Goal: Transaction & Acquisition: Purchase product/service

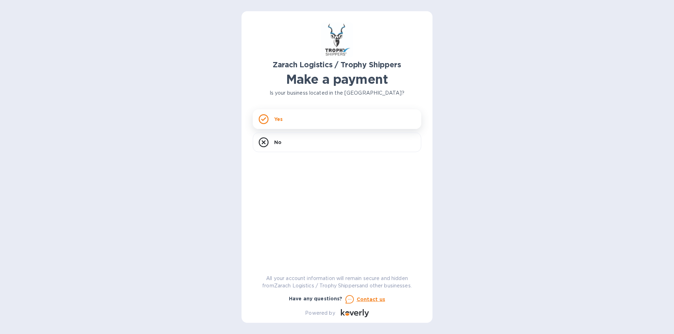
click at [293, 120] on div "Yes" at bounding box center [337, 119] width 168 height 20
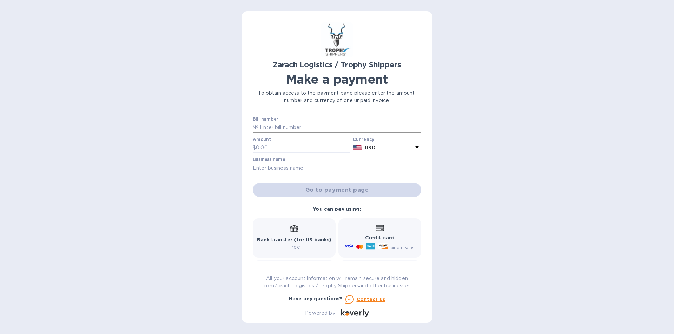
click at [274, 123] on input "text" at bounding box center [339, 127] width 163 height 11
type input "B00172165"
click at [273, 148] on input "text" at bounding box center [303, 148] width 94 height 11
type input "1,473.00"
click at [270, 168] on input "text" at bounding box center [337, 168] width 168 height 11
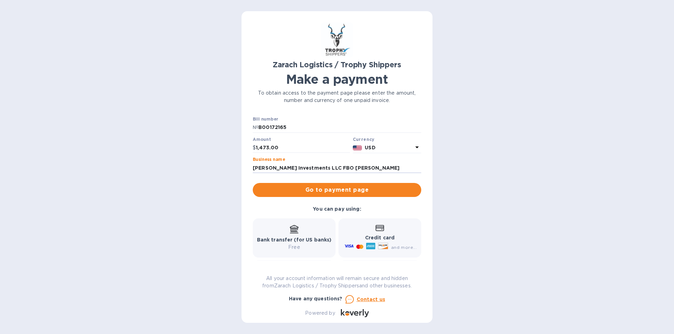
type input "[PERSON_NAME] Investments LLC FBO [PERSON_NAME]"
click at [357, 231] on div "Credit card and more..." at bounding box center [380, 238] width 74 height 27
click at [347, 188] on span "Go to payment page" at bounding box center [336, 190] width 157 height 8
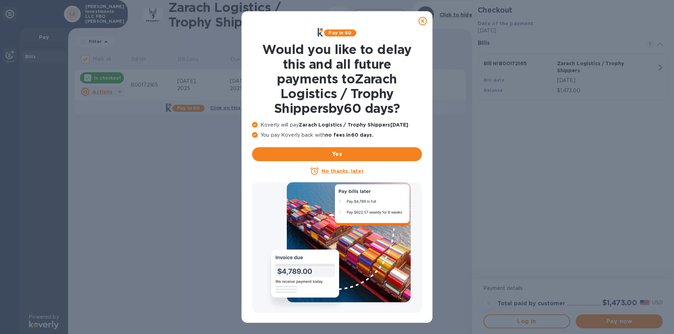
click at [422, 21] on icon at bounding box center [422, 21] width 8 height 8
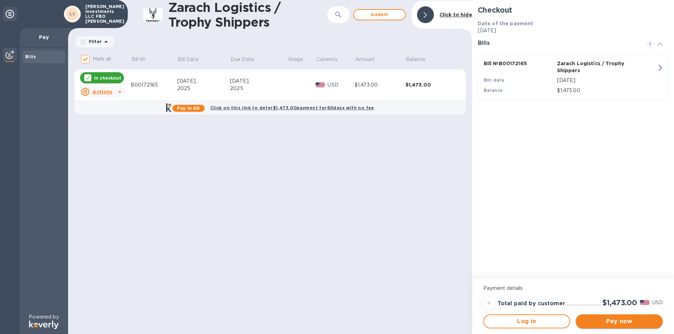
click at [616, 323] on span "Pay now" at bounding box center [619, 321] width 76 height 8
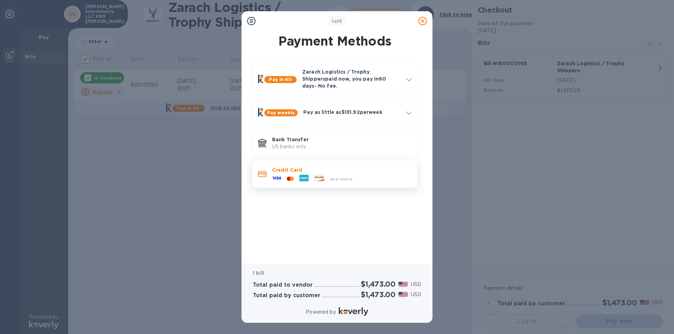
click at [360, 167] on p "Credit Card" at bounding box center [342, 170] width 140 height 7
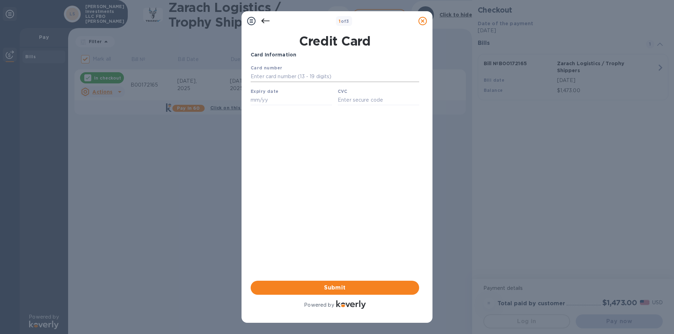
click at [267, 78] on input "text" at bounding box center [334, 77] width 168 height 11
type input "[CREDIT_CARD_NUMBER]"
click at [258, 103] on input "text" at bounding box center [290, 100] width 81 height 11
type input "10/25"
type input "930"
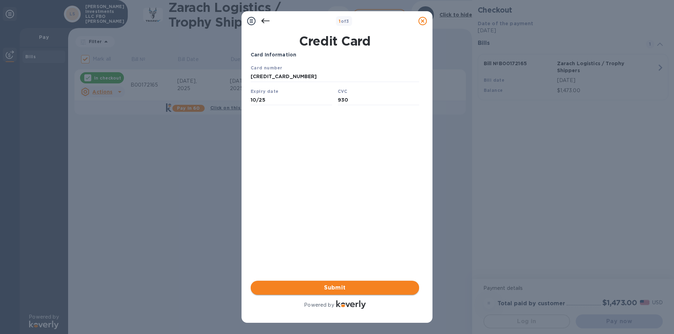
click at [338, 289] on span "Submit" at bounding box center [334, 288] width 157 height 8
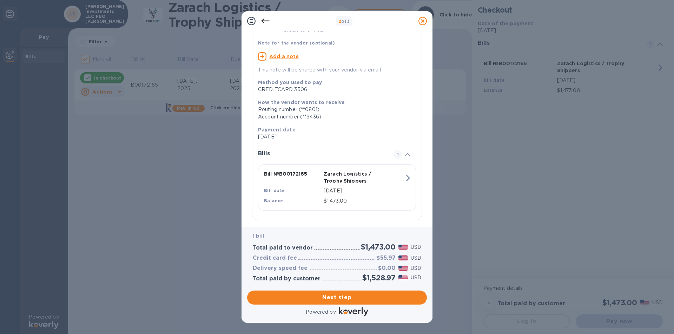
scroll to position [55, 0]
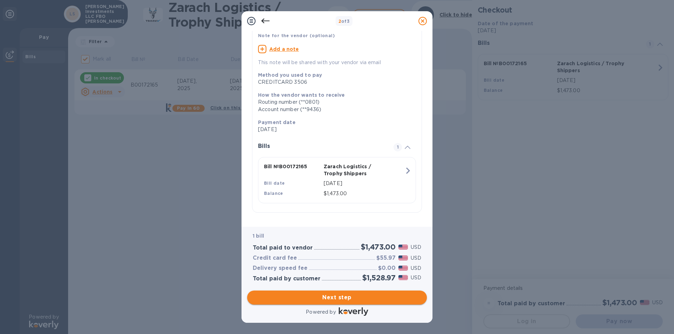
click at [339, 298] on span "Next step" at bounding box center [337, 298] width 168 height 8
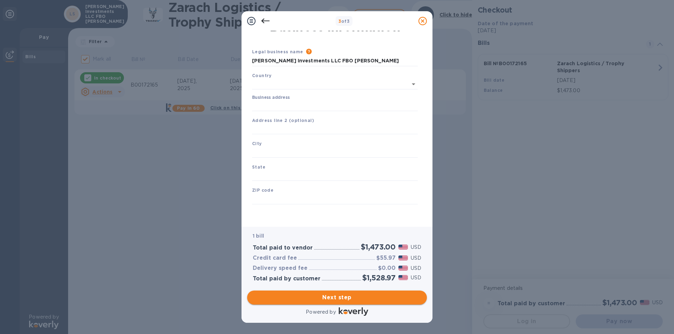
scroll to position [9, 0]
type input "[GEOGRAPHIC_DATA]"
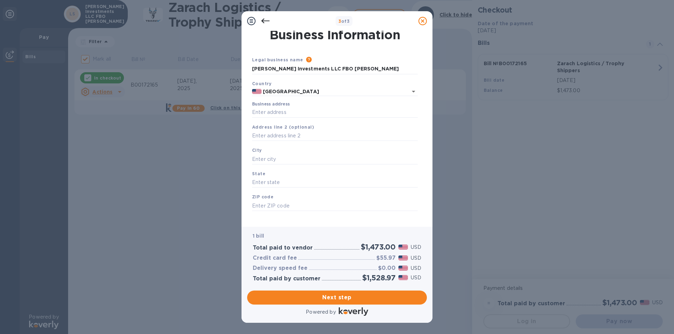
scroll to position [0, 0]
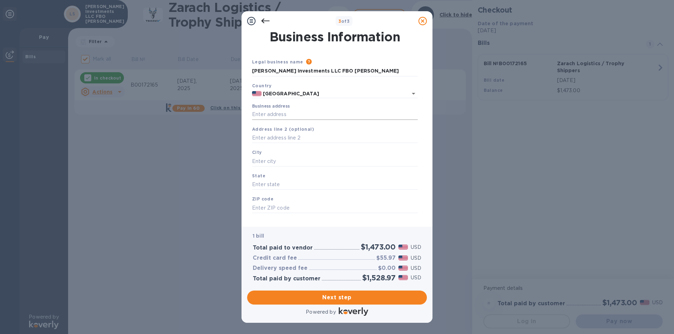
click at [275, 112] on input "Business address" at bounding box center [335, 114] width 166 height 11
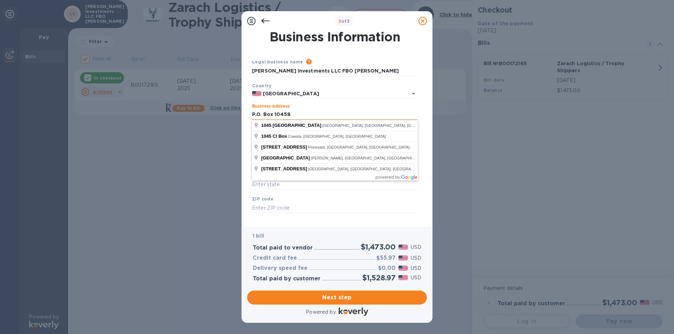
type input "P.O. Box 10458"
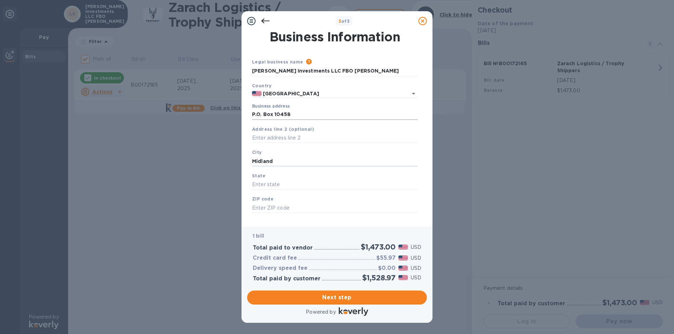
type input "Midland"
type input "[US_STATE]"
type input "79702"
click at [339, 295] on span "Next step" at bounding box center [337, 298] width 168 height 8
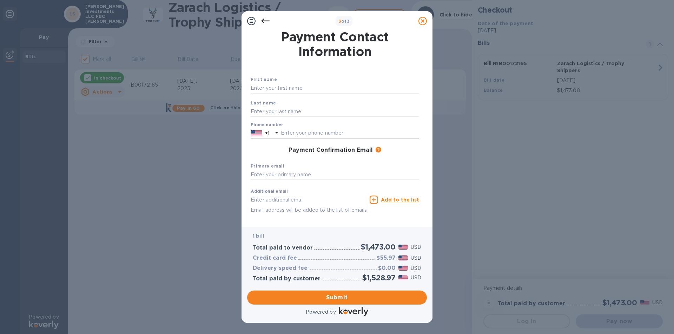
click at [305, 130] on input "text" at bounding box center [350, 133] width 138 height 11
type input "4323528046"
click at [213, 211] on div "3 of 3 Payment Contact Information First name Last name Phone number [PHONE_NUM…" at bounding box center [337, 167] width 674 height 334
click at [278, 86] on input "text" at bounding box center [334, 88] width 168 height 11
type input "[PERSON_NAME]"
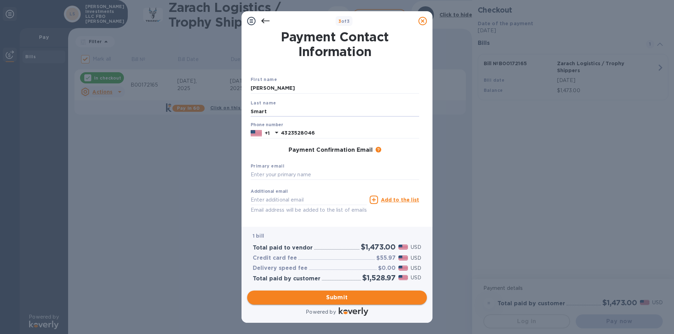
type input "Smart"
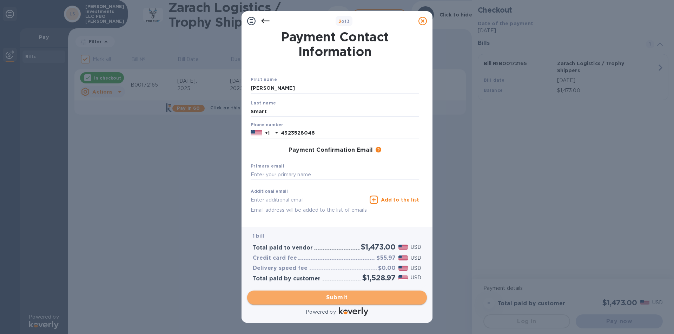
click at [338, 296] on span "Submit" at bounding box center [337, 298] width 168 height 8
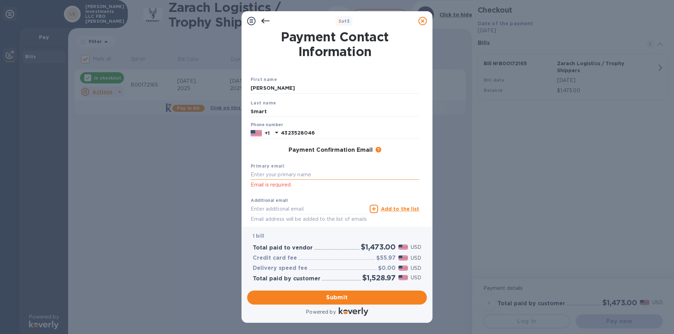
click at [307, 172] on input "text" at bounding box center [334, 175] width 168 height 11
type input "[EMAIL_ADDRESS][DOMAIN_NAME]"
click at [346, 300] on span "Submit" at bounding box center [337, 298] width 168 height 8
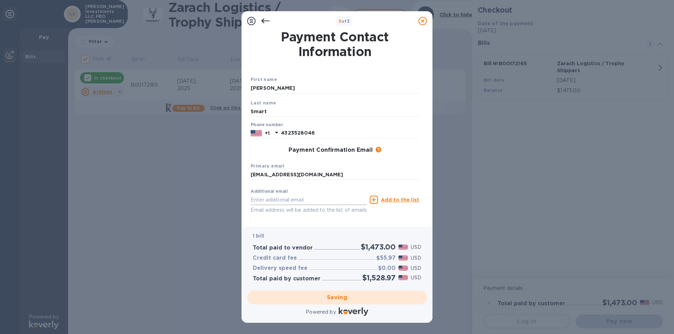
checkbox input "false"
